Goal: Task Accomplishment & Management: Complete application form

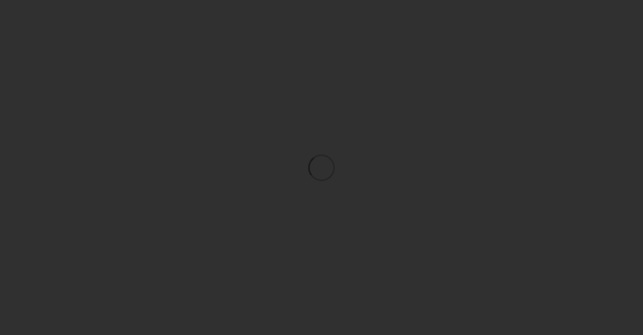
scroll to position [18, 0]
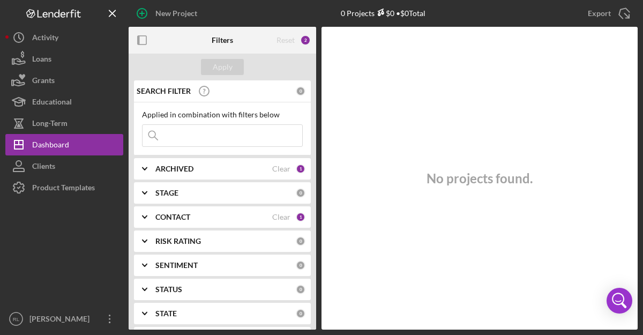
scroll to position [18, 0]
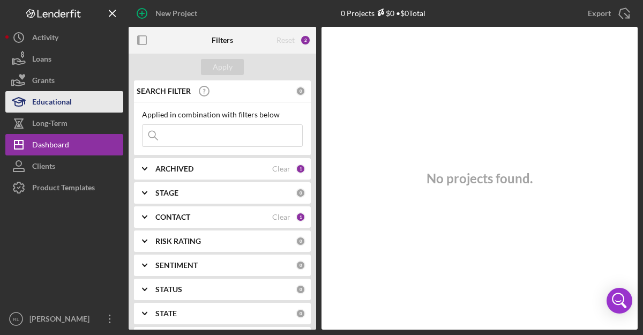
click at [51, 104] on div "Educational" at bounding box center [52, 103] width 40 height 24
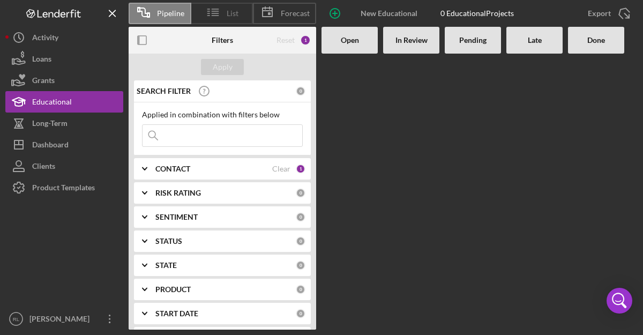
click at [223, 7] on icon at bounding box center [213, 12] width 27 height 27
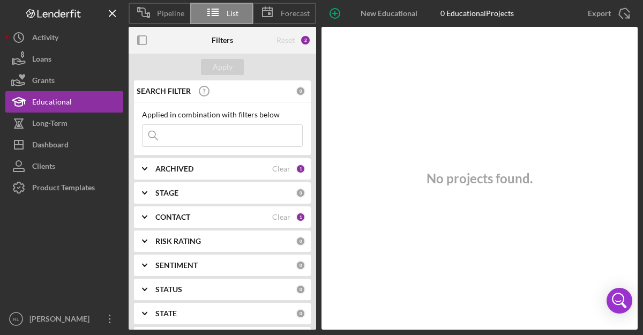
click at [234, 223] on div "CONTACT Clear 1" at bounding box center [230, 216] width 150 height 21
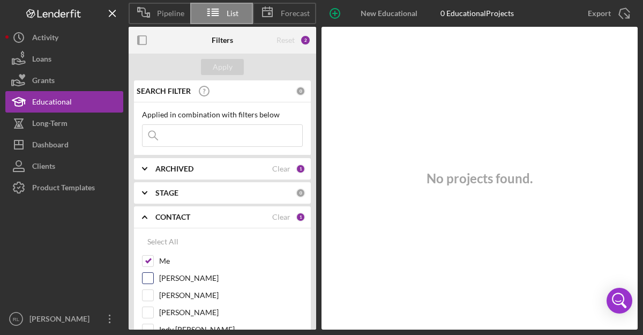
click at [150, 274] on input "Ashley Appolon" at bounding box center [148, 278] width 11 height 11
checkbox input "true"
click at [150, 297] on input "Emily Sepulveda" at bounding box center [148, 295] width 11 height 11
checkbox input "true"
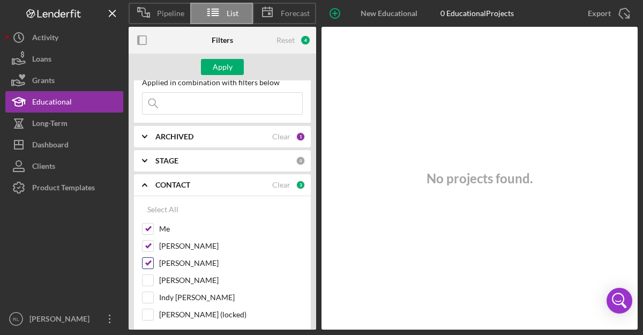
scroll to position [38, 0]
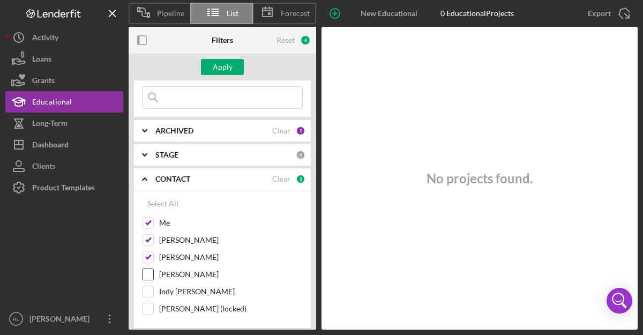
click at [149, 271] on input "Michael Reilly" at bounding box center [148, 274] width 11 height 11
checkbox input "true"
click at [150, 293] on input "Indy Brahm" at bounding box center [148, 291] width 11 height 11
checkbox input "true"
click at [150, 308] on input "Alex Pate (locked)" at bounding box center [148, 308] width 11 height 11
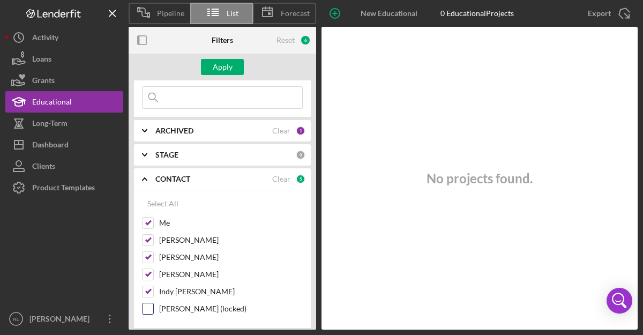
checkbox input "true"
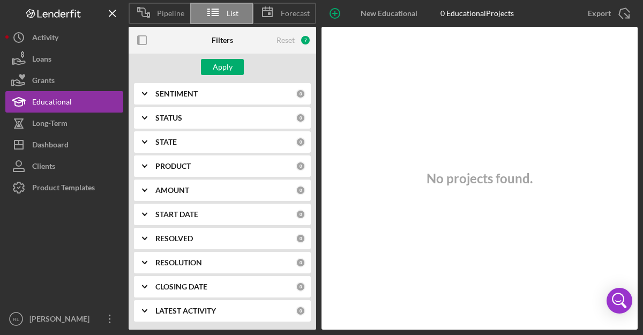
scroll to position [0, 0]
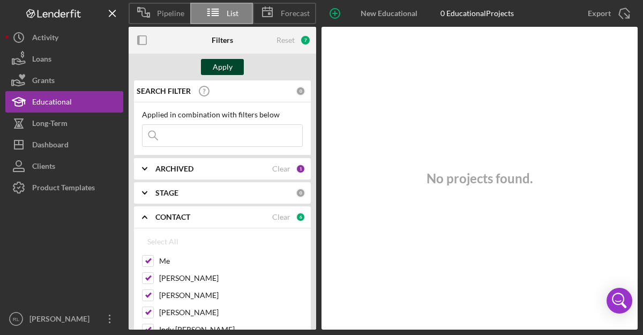
click at [219, 63] on div "Apply" at bounding box center [223, 67] width 20 height 16
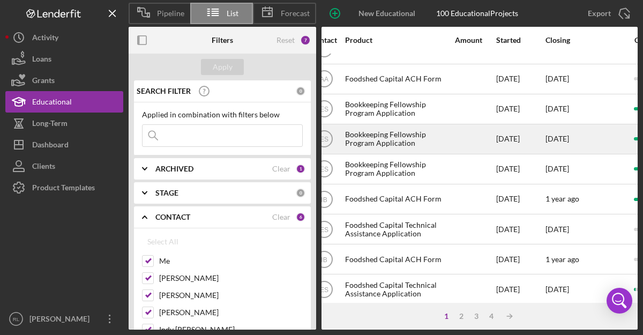
scroll to position [12, 381]
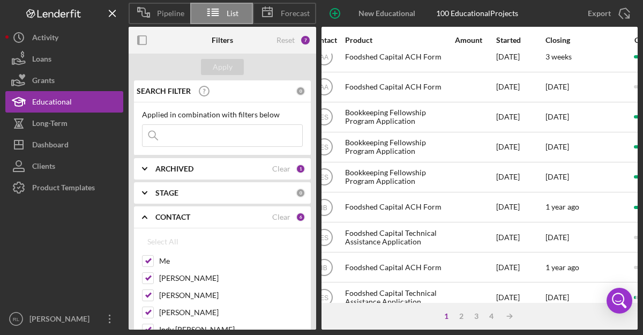
click at [492, 13] on div "100 Educational Projects" at bounding box center [477, 13] width 82 height 9
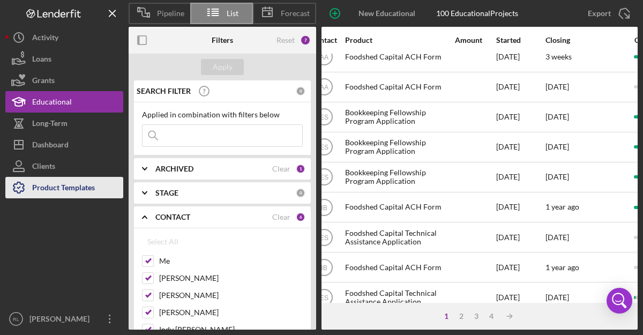
click at [72, 190] on div "Product Templates" at bounding box center [63, 189] width 63 height 24
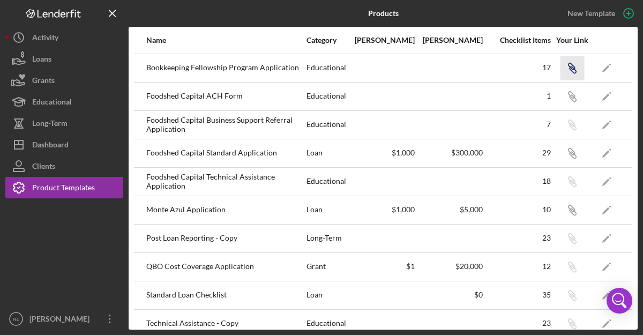
click at [570, 67] on icon "button" at bounding box center [573, 69] width 6 height 6
click at [218, 70] on div "Bookkeeping Fellowship Program Application" at bounding box center [225, 68] width 159 height 27
click at [335, 78] on div "Educational" at bounding box center [327, 68] width 40 height 27
click at [334, 71] on div "Educational" at bounding box center [327, 68] width 40 height 27
click at [521, 85] on div "1" at bounding box center [517, 96] width 67 height 27
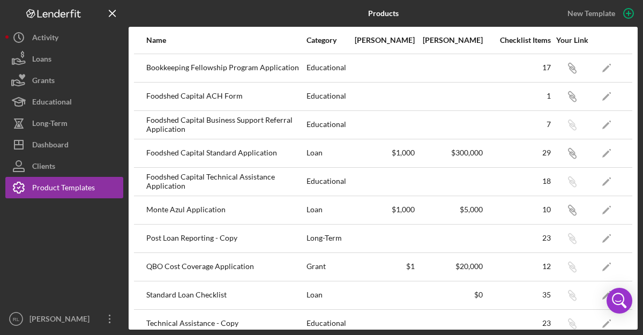
click at [549, 72] on div "17" at bounding box center [517, 68] width 67 height 27
click at [606, 72] on icon "Icon/Edit" at bounding box center [607, 68] width 24 height 24
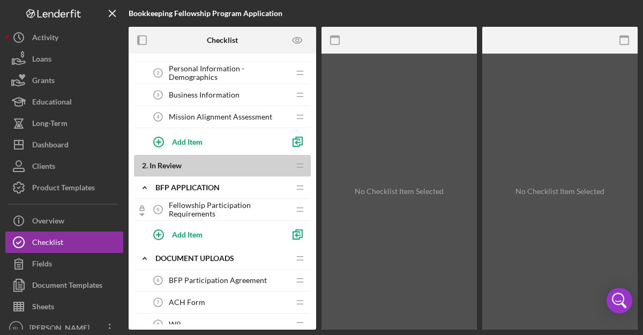
scroll to position [64, 0]
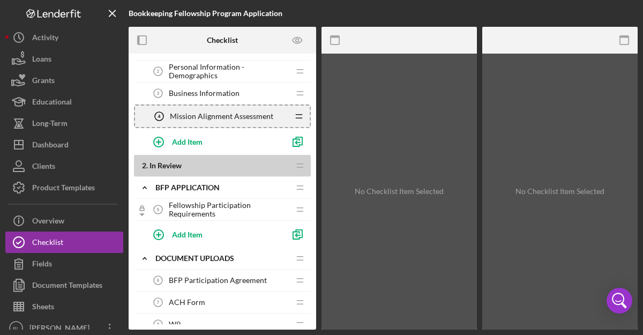
click at [299, 115] on icon "Icon/Drag" at bounding box center [298, 116] width 21 height 21
click at [157, 115] on icon "Mission Alignment Assessment 4" at bounding box center [158, 116] width 21 height 21
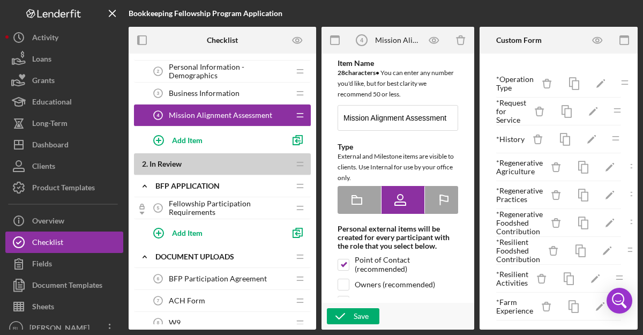
type textarea "<div>This section is where we learn about your farm or food business, and how y…"
type textarea "<div>Thank you for your interest.&nbsp; A FoodCap representative will reach out…"
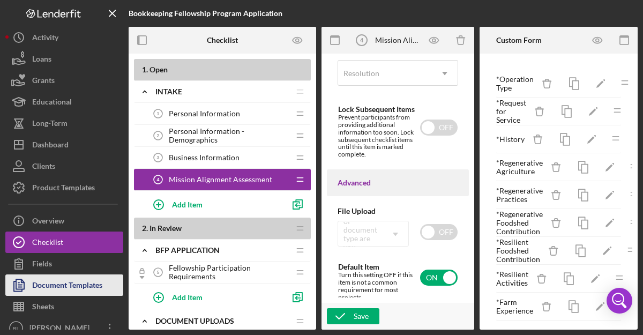
click at [66, 287] on div "Document Templates" at bounding box center [67, 286] width 70 height 24
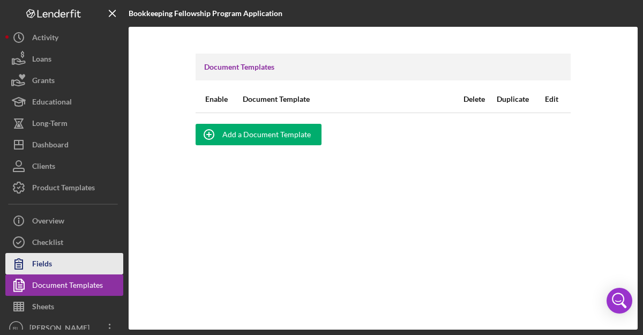
scroll to position [9, 0]
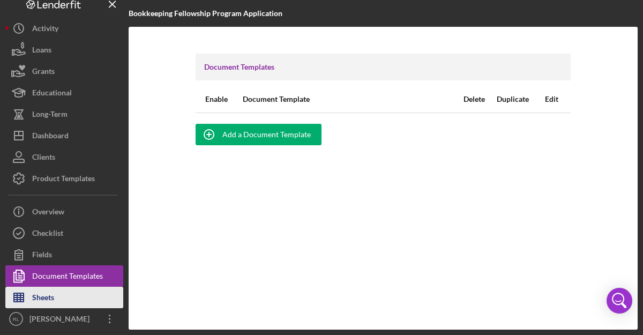
click at [77, 297] on button "Sheets" at bounding box center [64, 297] width 118 height 21
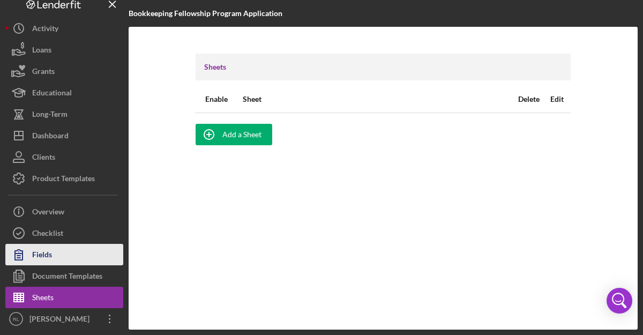
click at [68, 256] on button "Fields" at bounding box center [64, 254] width 118 height 21
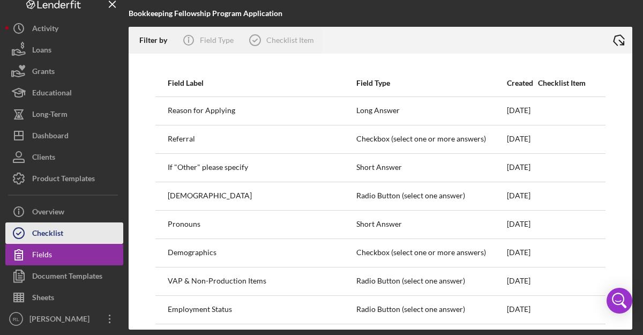
click at [62, 230] on div "Checklist" at bounding box center [47, 234] width 31 height 24
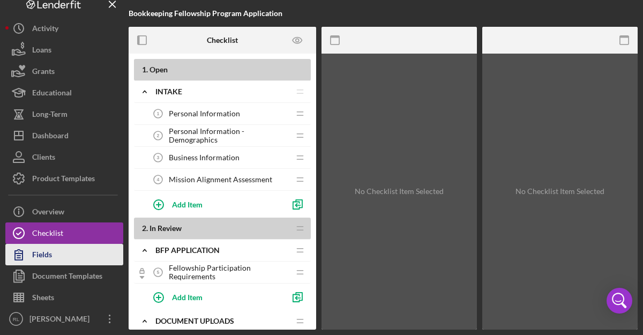
click at [60, 254] on button "Fields" at bounding box center [64, 254] width 118 height 21
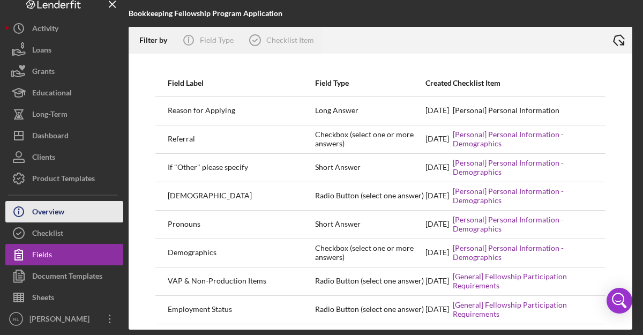
click at [44, 210] on div "Overview" at bounding box center [48, 213] width 32 height 24
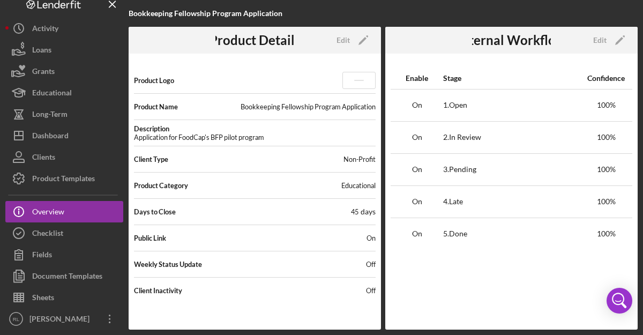
click at [182, 16] on b "Bookkeeping Fellowship Program Application" at bounding box center [206, 13] width 154 height 9
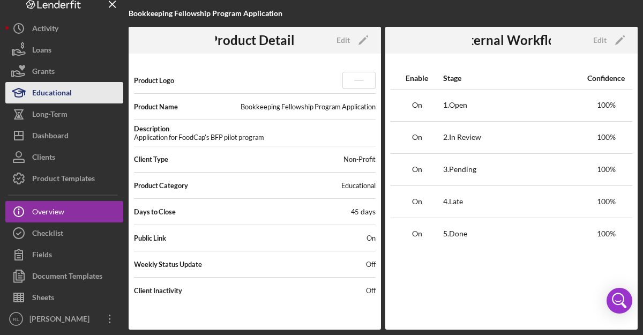
click at [51, 85] on div "Educational" at bounding box center [52, 94] width 40 height 24
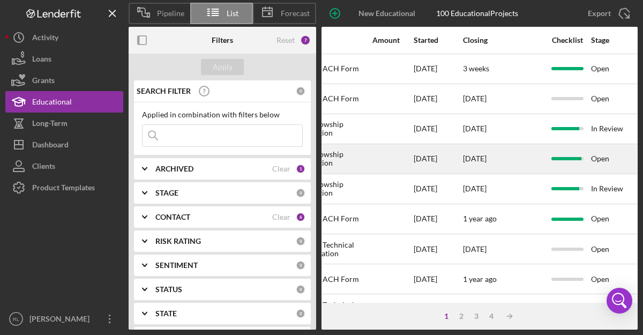
scroll to position [0, 470]
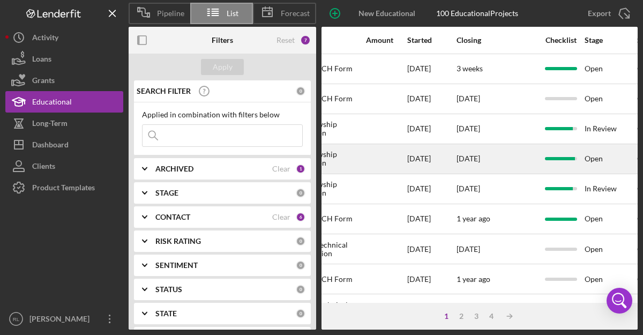
click at [443, 162] on div "11/26/24" at bounding box center [431, 159] width 48 height 28
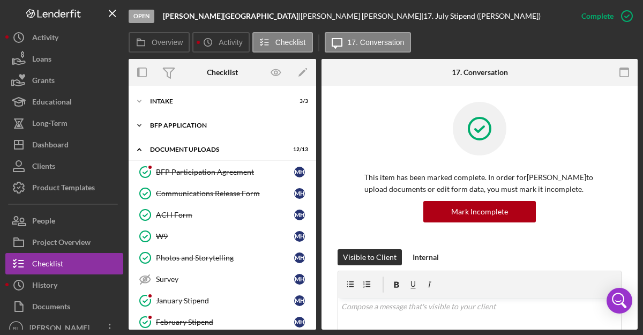
click at [141, 126] on icon "Icon/Expander" at bounding box center [139, 125] width 21 height 21
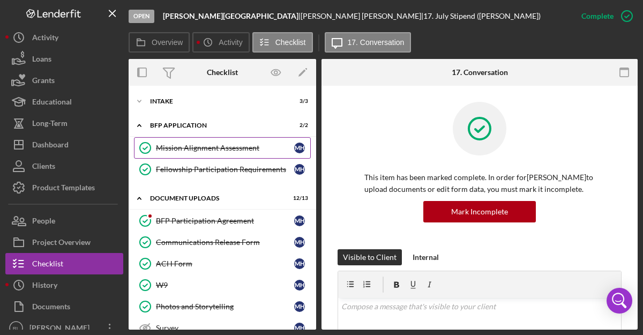
click at [160, 148] on div "Mission Alignment Assessment" at bounding box center [225, 148] width 138 height 9
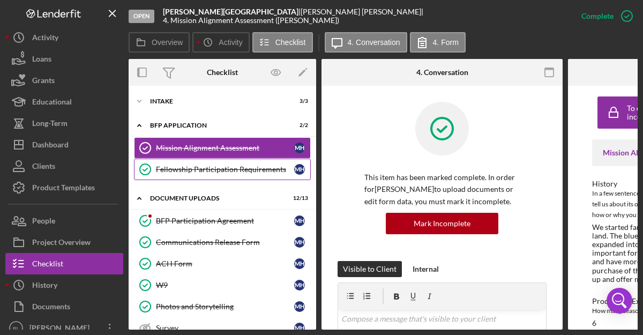
click at [210, 169] on div "Fellowship Participation Requirements" at bounding box center [225, 169] width 138 height 9
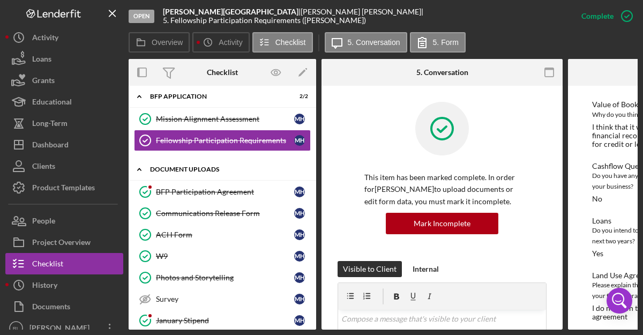
scroll to position [31, 0]
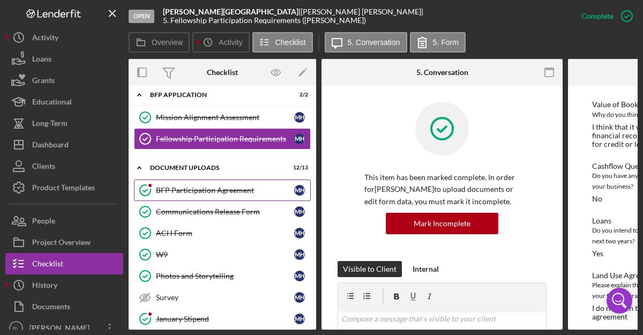
click at [226, 191] on div "BFP Participation Agreement" at bounding box center [225, 190] width 138 height 9
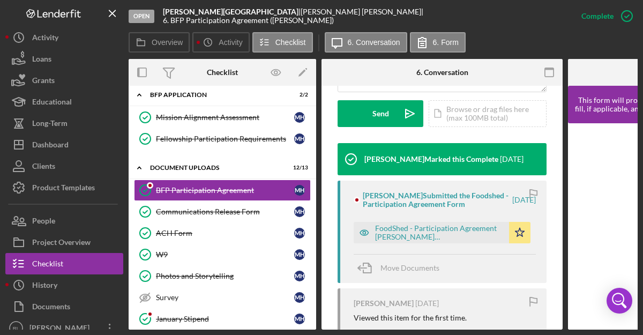
scroll to position [325, 0]
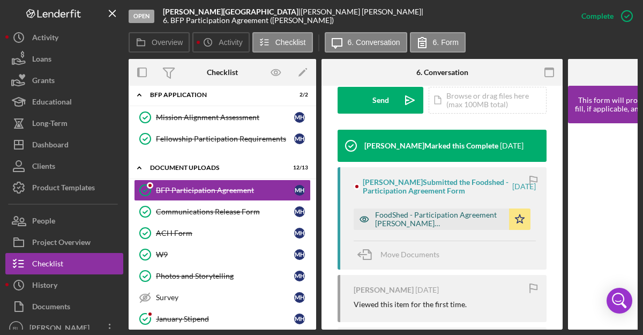
click at [409, 228] on div "FoodShed - Participation Agreement Harper Deer Creek Farm.pdf" at bounding box center [439, 219] width 129 height 17
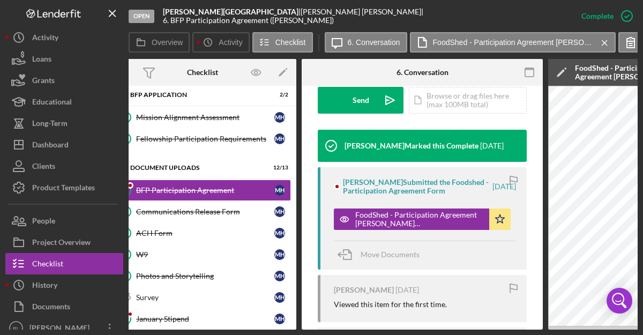
scroll to position [0, 0]
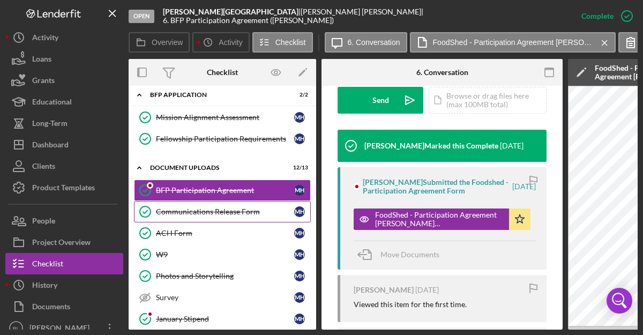
click at [275, 212] on div "Communications Release Form" at bounding box center [225, 211] width 138 height 9
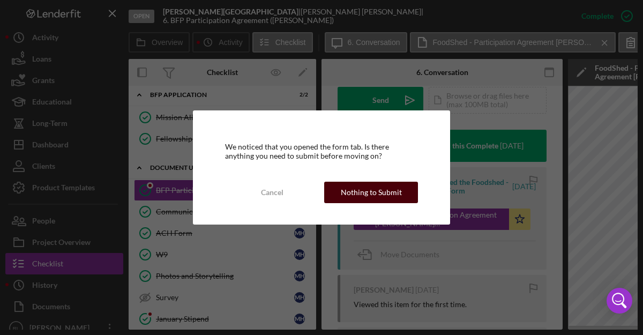
click at [338, 193] on button "Nothing to Submit" at bounding box center [371, 192] width 94 height 21
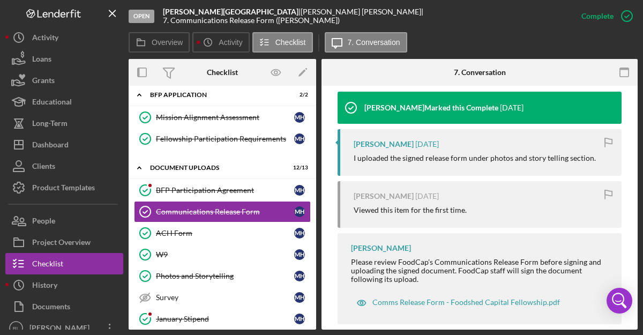
scroll to position [367, 0]
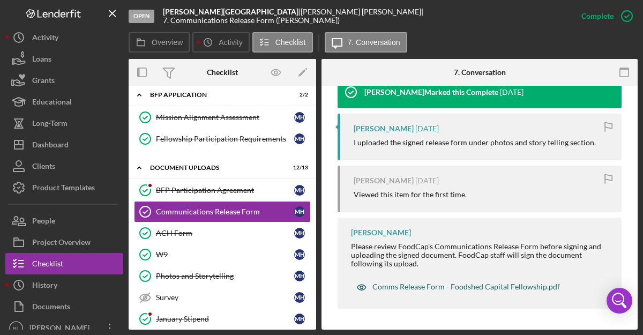
click at [392, 288] on div "Comms Release Form - Foodshed Capital Fellowship.pdf" at bounding box center [466, 286] width 188 height 9
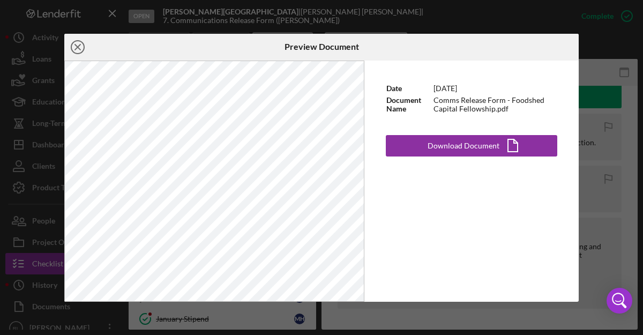
click at [73, 44] on icon "Icon/Close" at bounding box center [77, 47] width 27 height 27
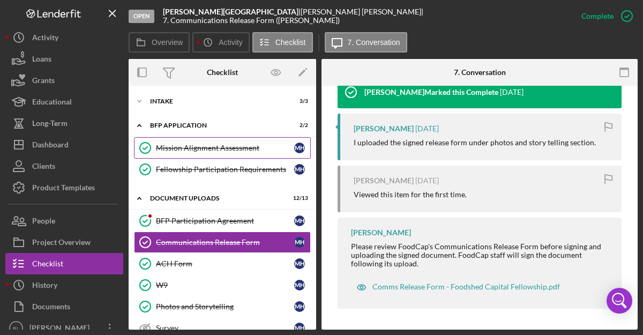
click at [146, 148] on polyline at bounding box center [145, 148] width 4 height 3
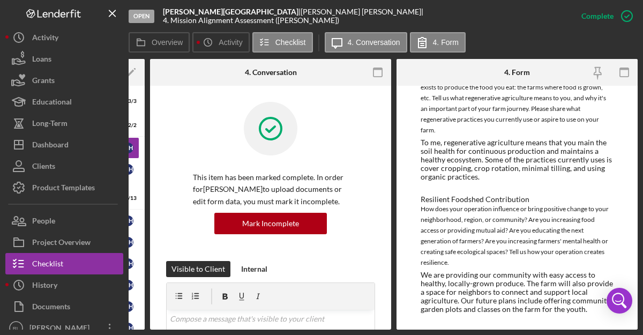
scroll to position [281, 0]
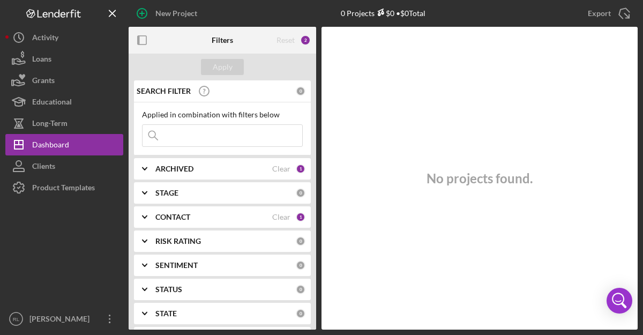
scroll to position [18, 0]
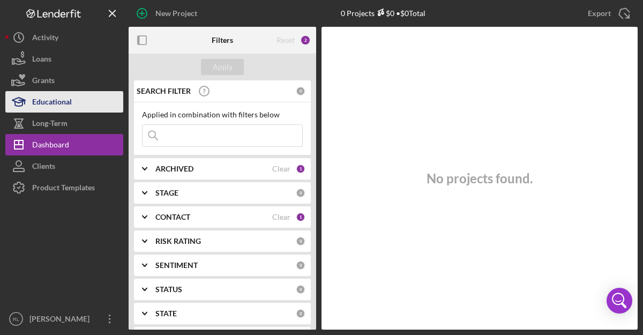
click at [63, 98] on div "Educational" at bounding box center [52, 103] width 40 height 24
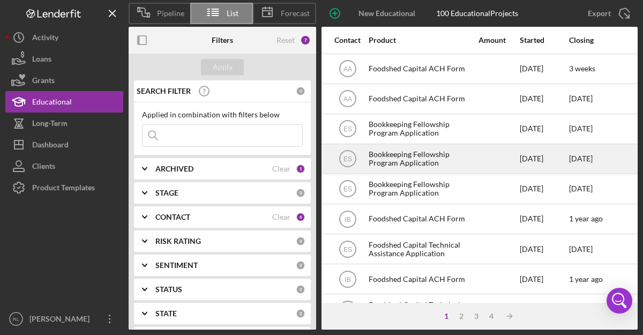
scroll to position [0, 356]
click at [421, 164] on div "Bookkeeping Fellowship Program Application" at bounding box center [422, 159] width 107 height 28
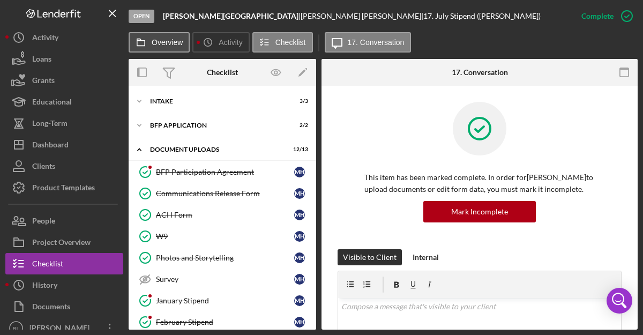
click at [168, 40] on label "Overview" at bounding box center [167, 42] width 31 height 9
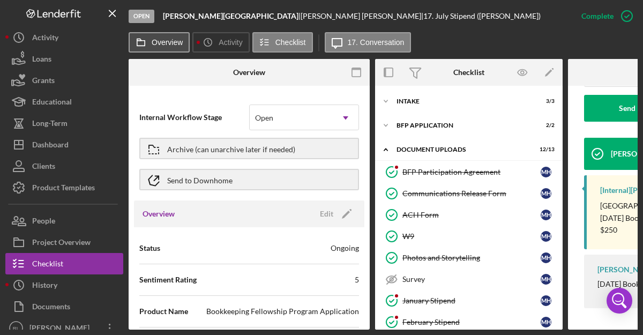
click at [169, 44] on label "Overview" at bounding box center [167, 42] width 31 height 9
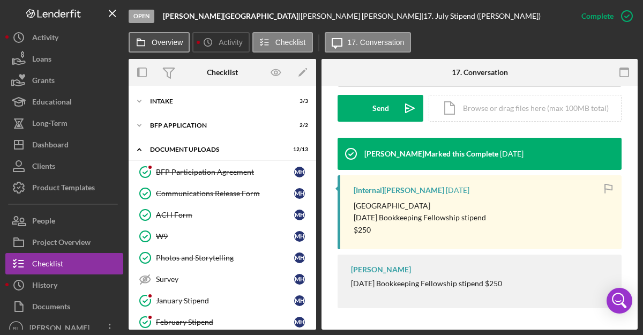
scroll to position [305, 0]
click at [158, 50] on button "Overview" at bounding box center [159, 42] width 61 height 20
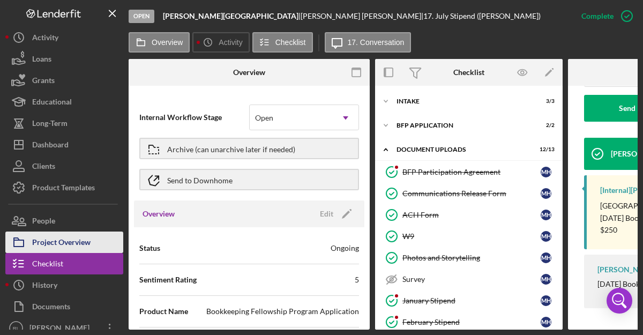
click at [57, 237] on div "Project Overview" at bounding box center [61, 244] width 58 height 24
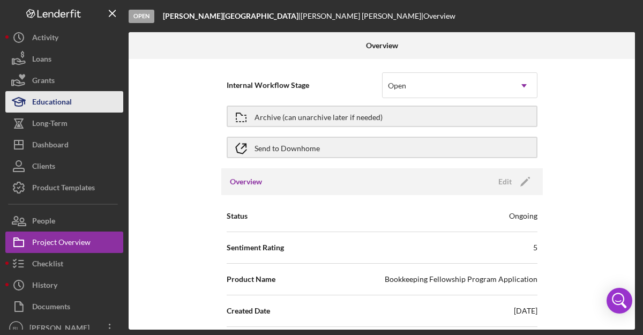
click at [60, 103] on div "Educational" at bounding box center [52, 103] width 40 height 24
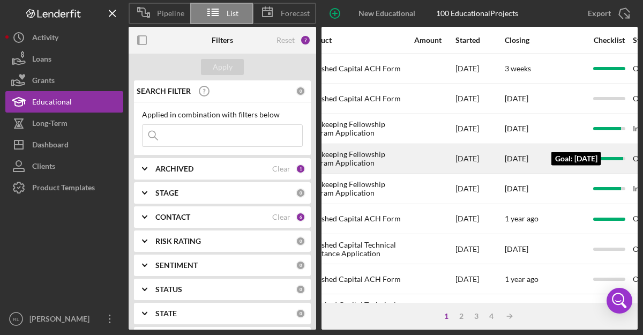
scroll to position [0, 330]
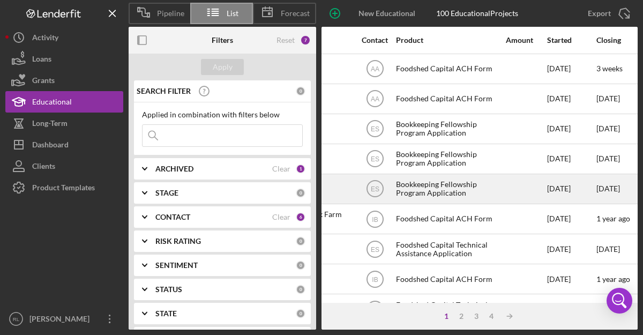
click at [416, 189] on div "Bookkeeping Fellowship Program Application" at bounding box center [449, 189] width 107 height 28
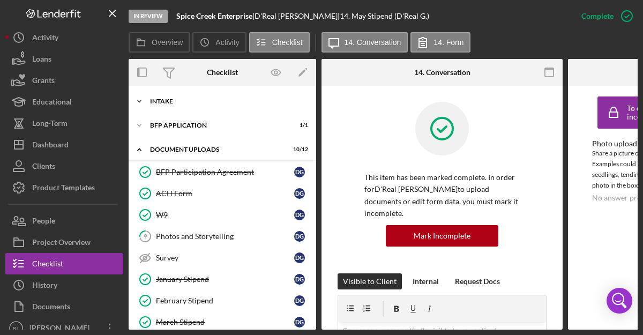
click at [141, 102] on icon "Icon/Expander" at bounding box center [139, 101] width 21 height 21
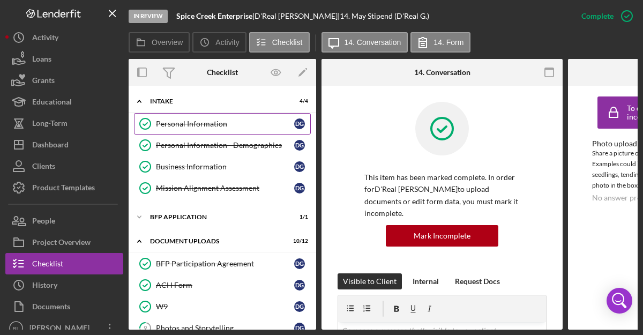
click at [164, 122] on div "Personal Information" at bounding box center [225, 124] width 138 height 9
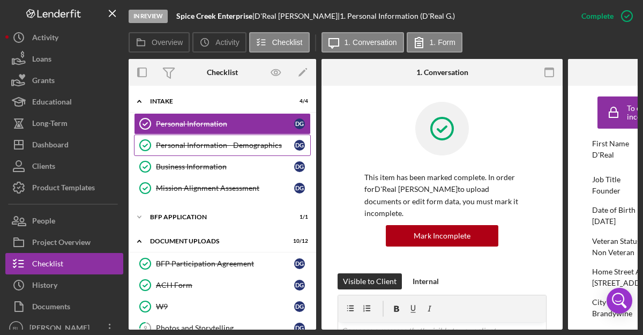
click at [226, 146] on div "Personal Information - Demographics" at bounding box center [225, 145] width 138 height 9
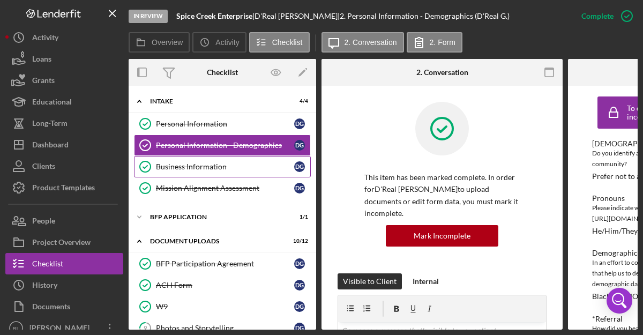
click at [167, 167] on div "Business Information" at bounding box center [225, 166] width 138 height 9
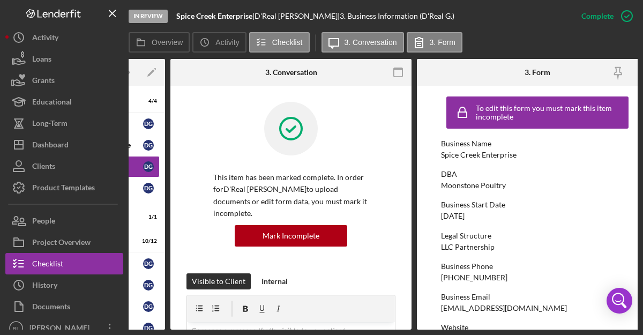
scroll to position [0, 172]
